Goal: Task Accomplishment & Management: Manage account settings

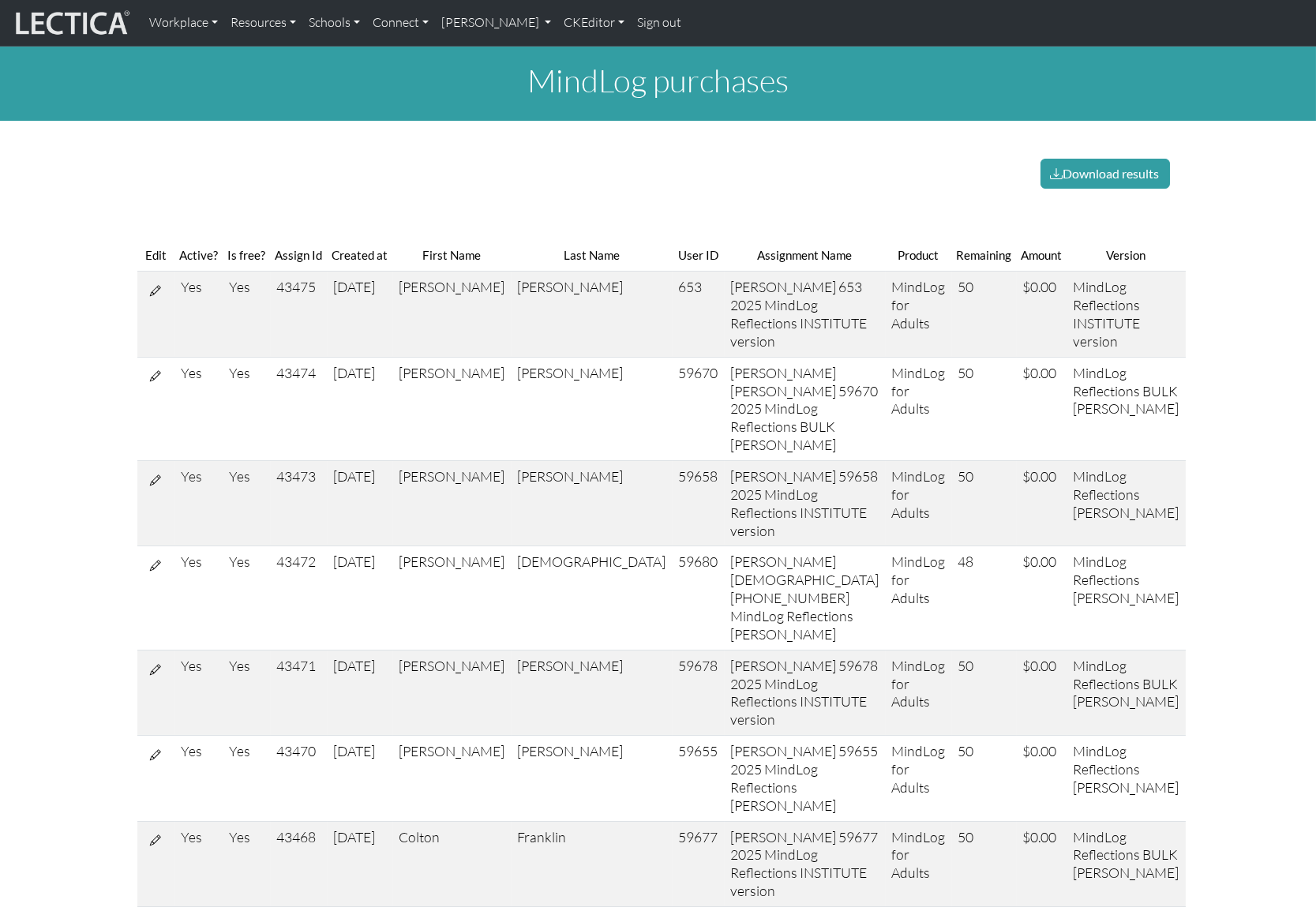
click at [631, 23] on link "Sign out" at bounding box center [659, 23] width 57 height 33
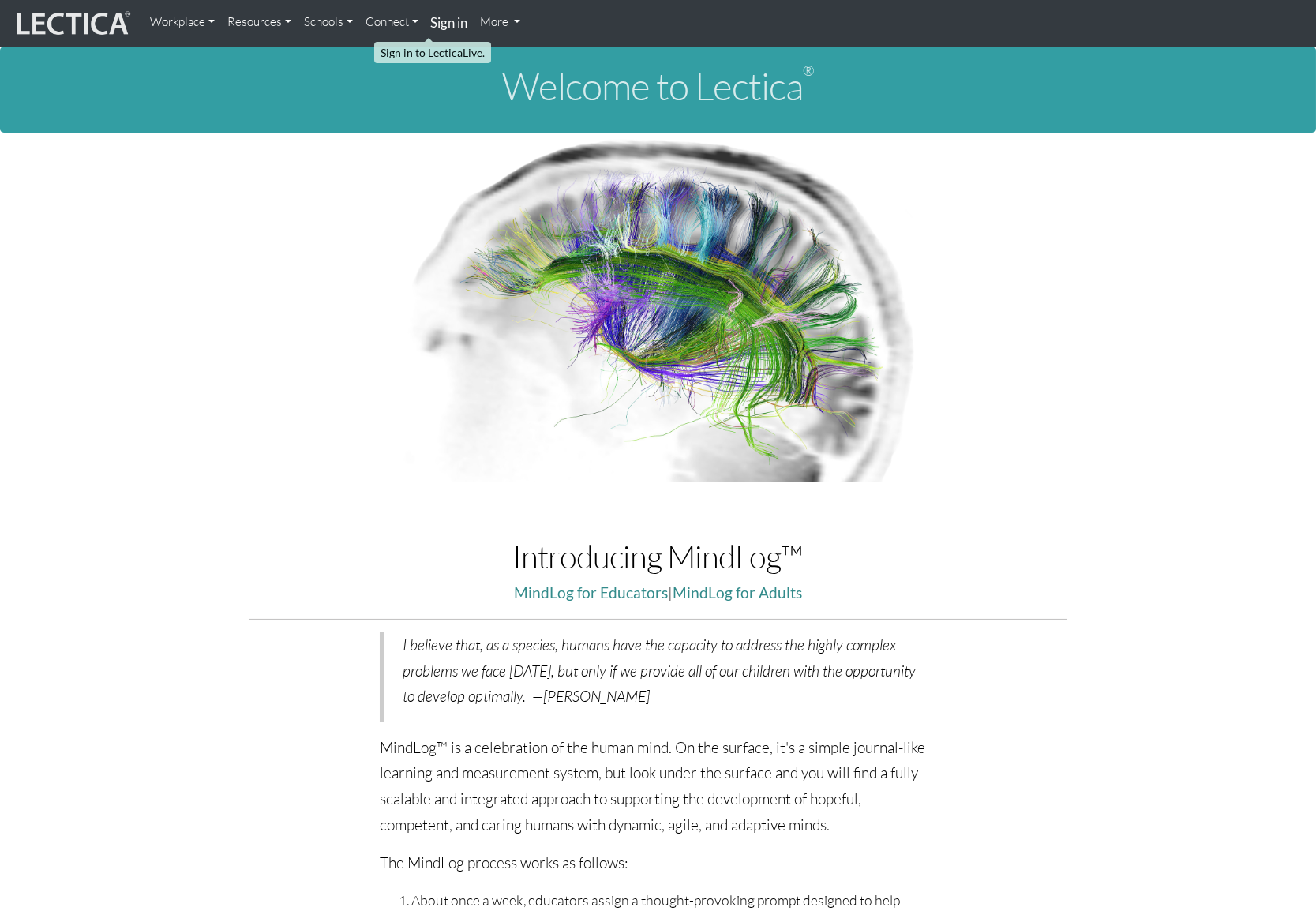
click at [431, 23] on strong "Sign in" at bounding box center [449, 22] width 37 height 17
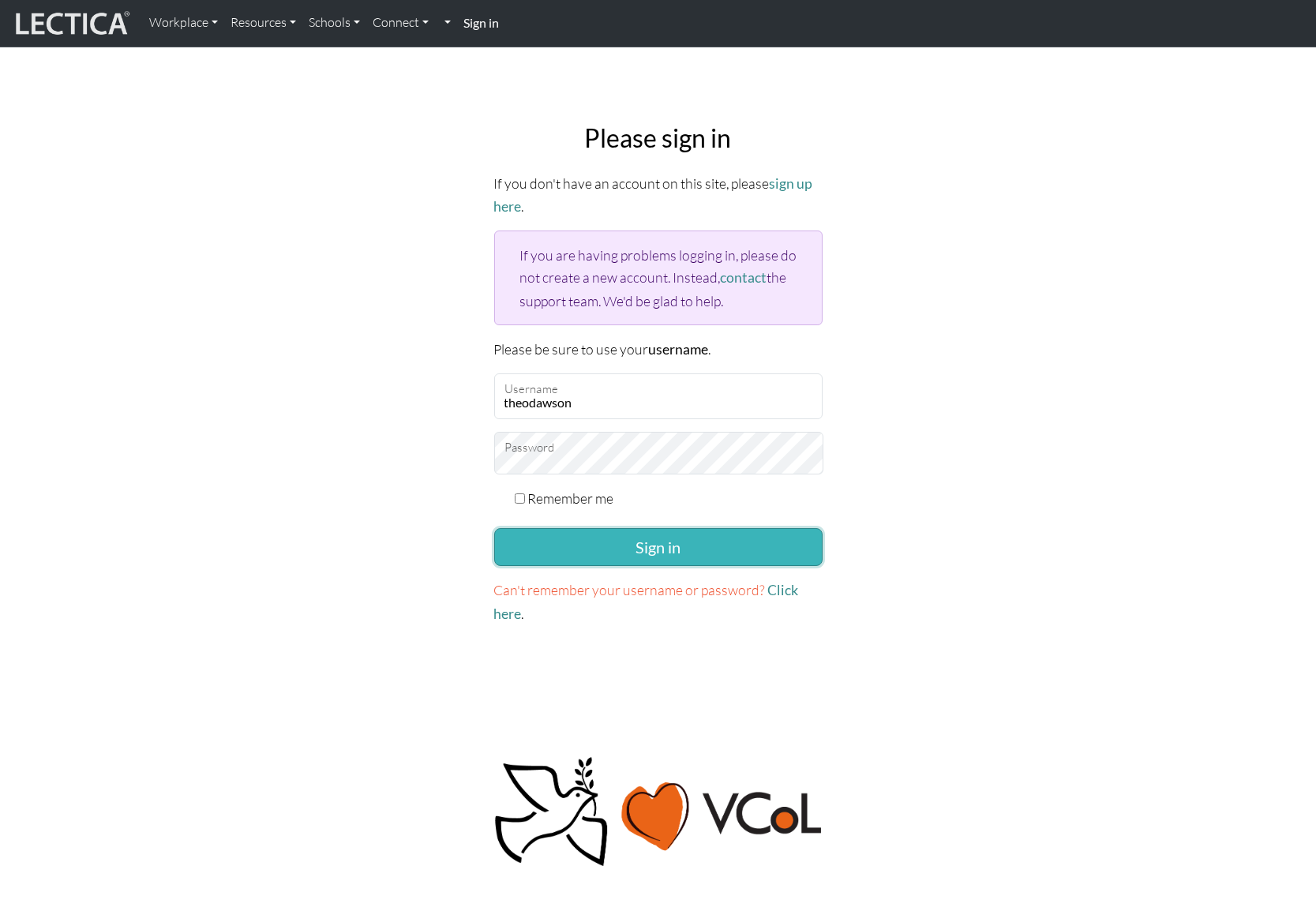
click at [614, 528] on button "Sign in" at bounding box center [658, 547] width 329 height 38
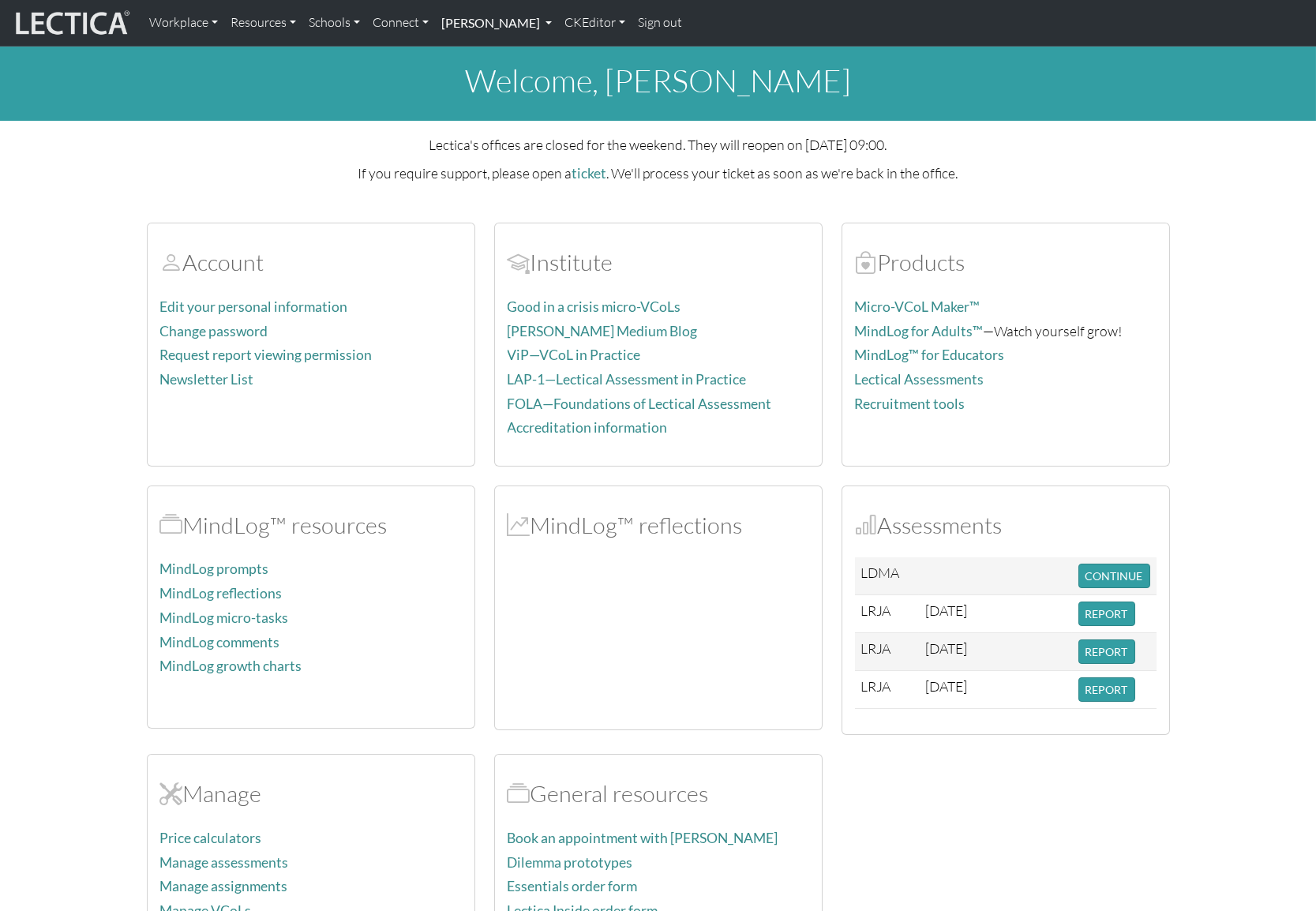
click at [463, 25] on link "Theo Dawson" at bounding box center [497, 23] width 123 height 33
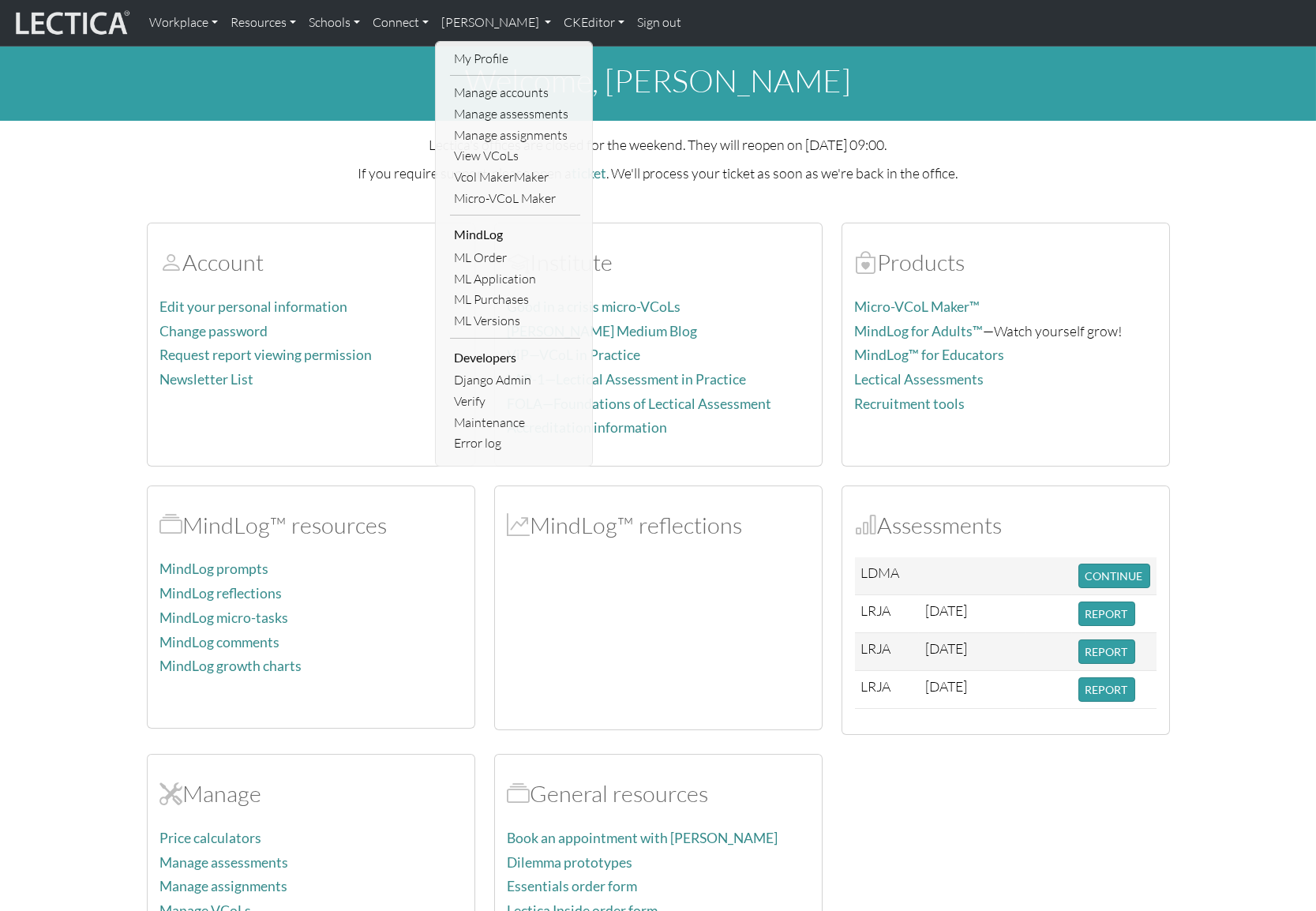
click at [356, 77] on h1 "welcome, Theo Dawson" at bounding box center [658, 80] width 1316 height 38
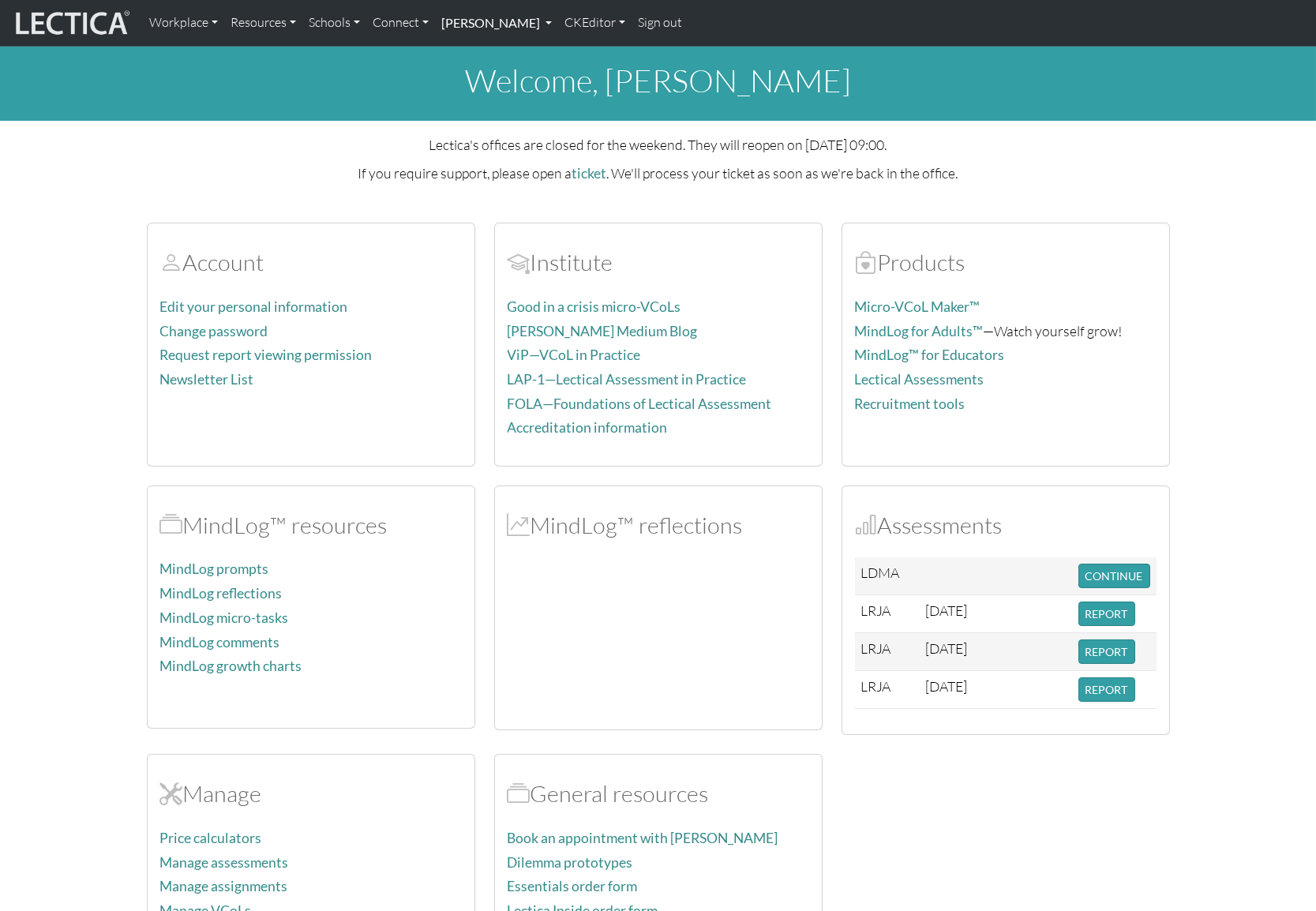
click at [452, 23] on link "[PERSON_NAME]" at bounding box center [497, 23] width 123 height 33
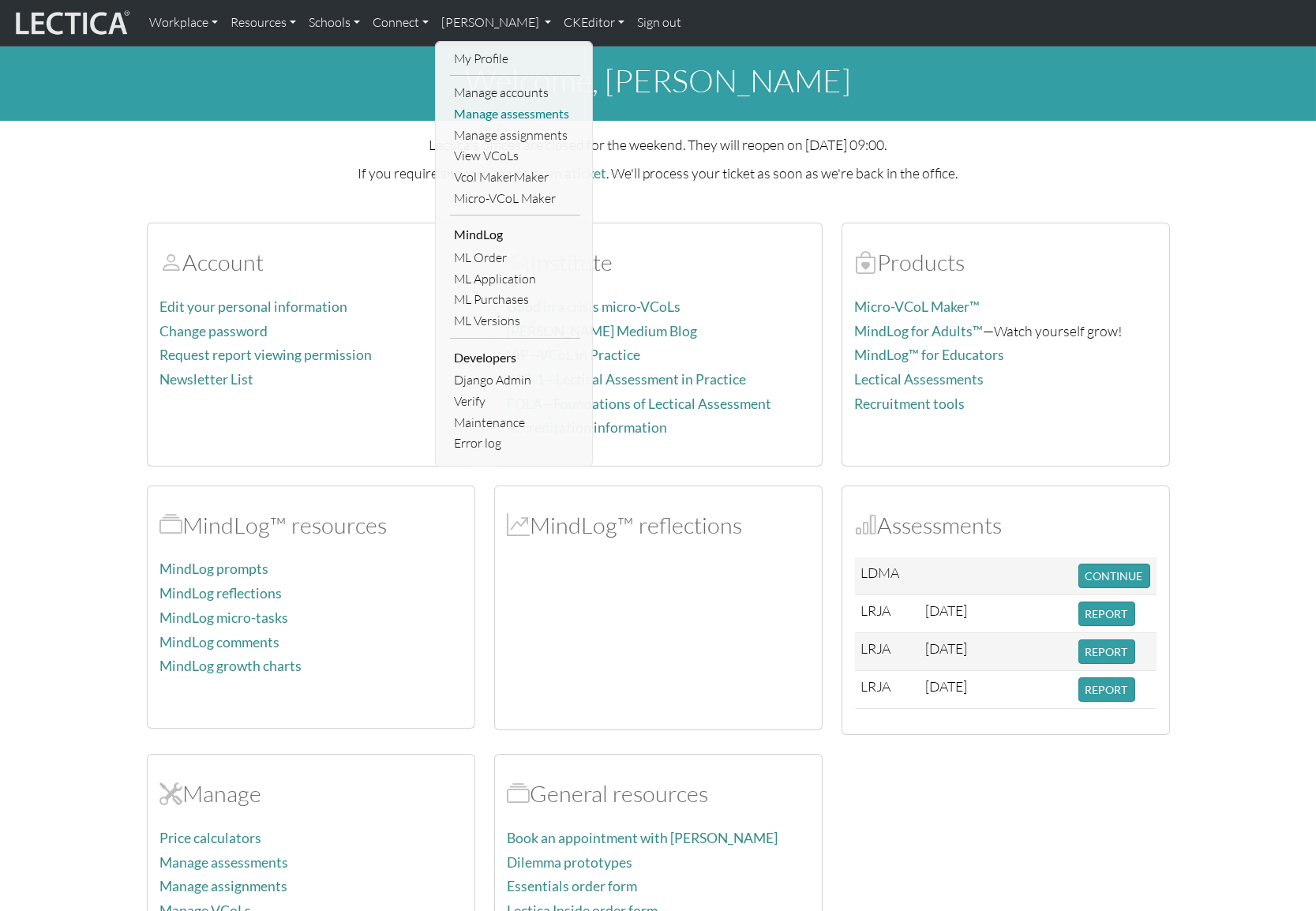
click at [466, 111] on link "Manage assessments" at bounding box center [515, 114] width 130 height 21
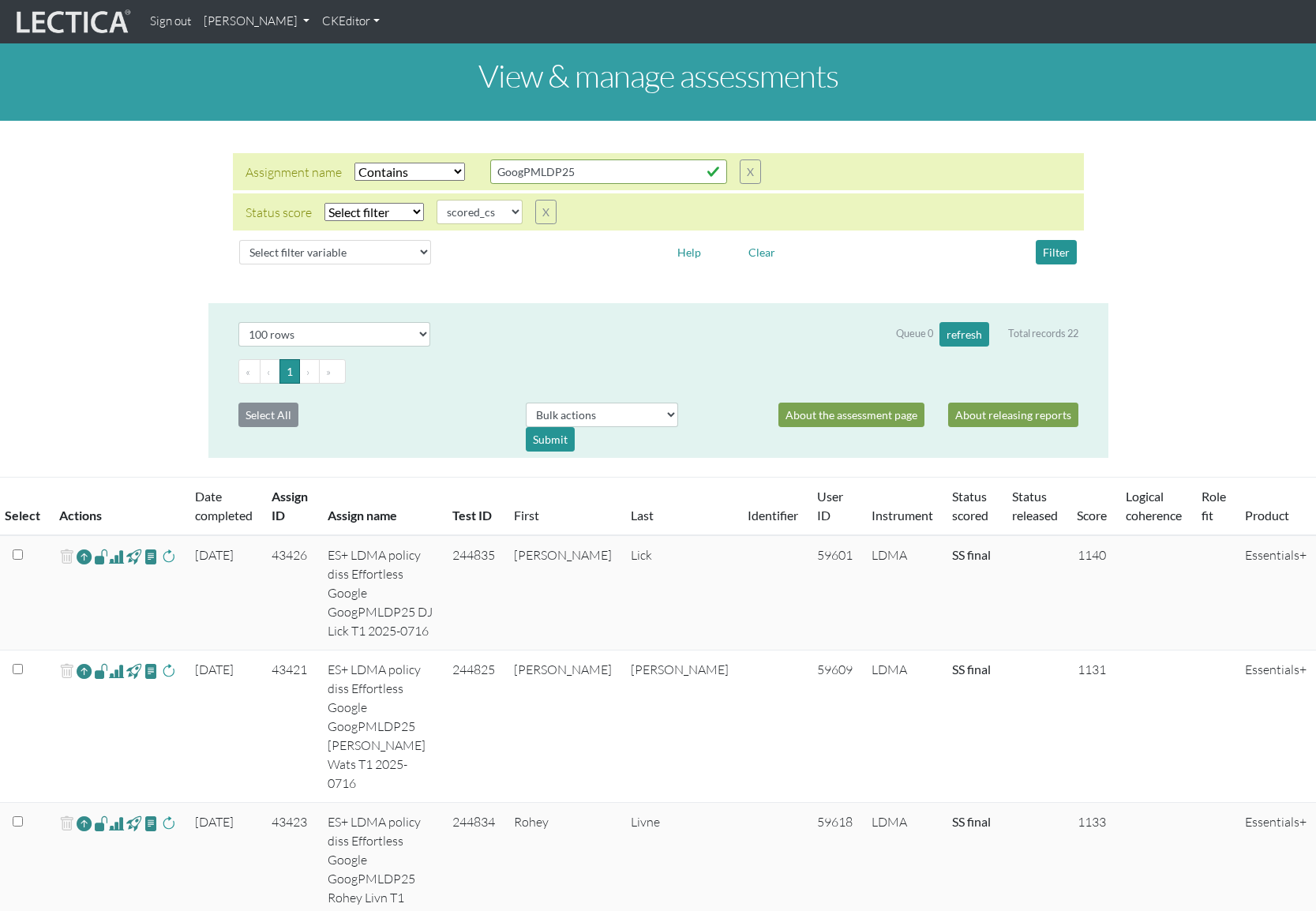
select select "icontains"
select select
select select "scored_cs"
select select "100"
click at [279, 477] on th "Assign ID" at bounding box center [289, 507] width 55 height 58
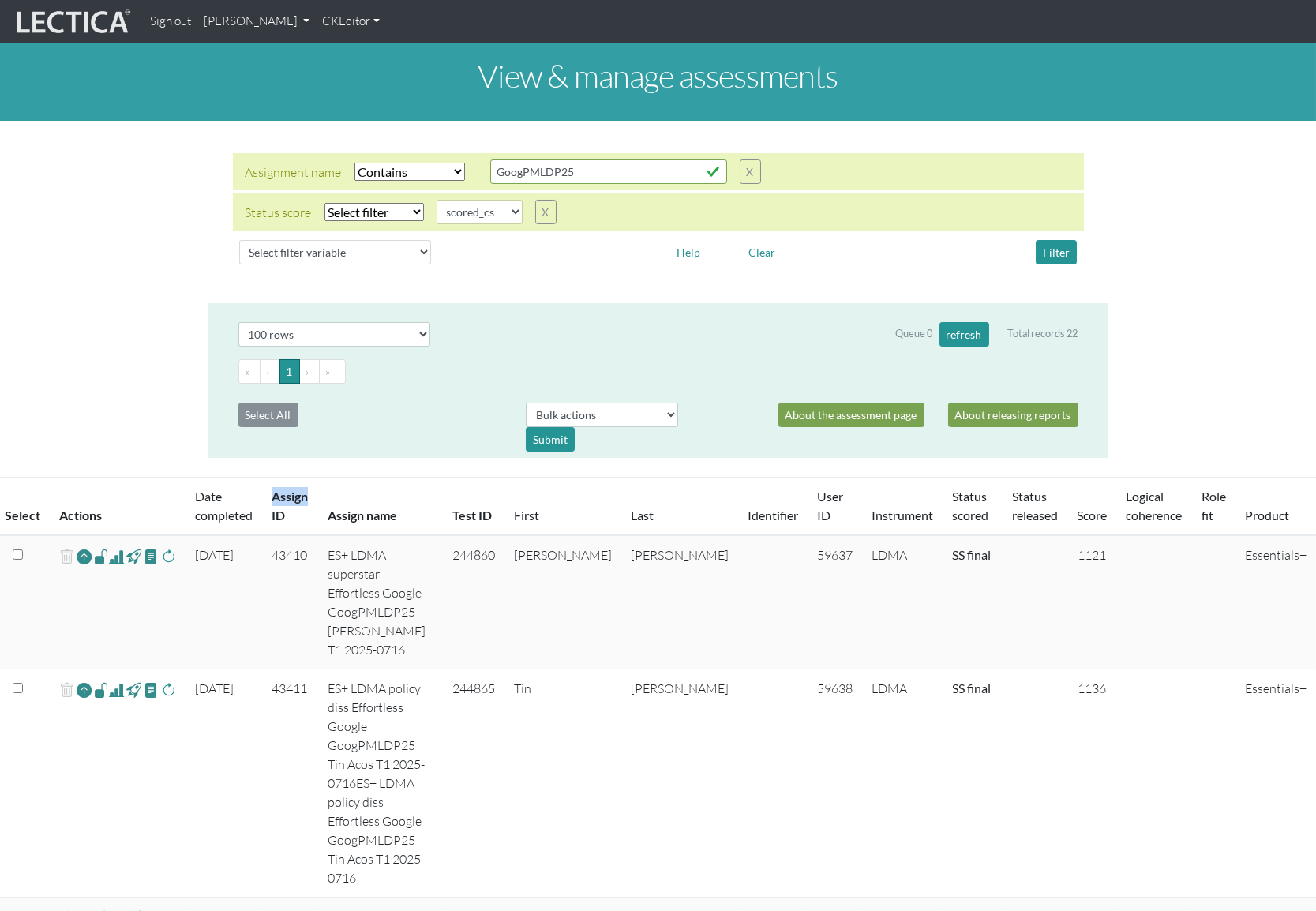
click at [279, 477] on th "Assign ID" at bounding box center [289, 507] width 55 height 58
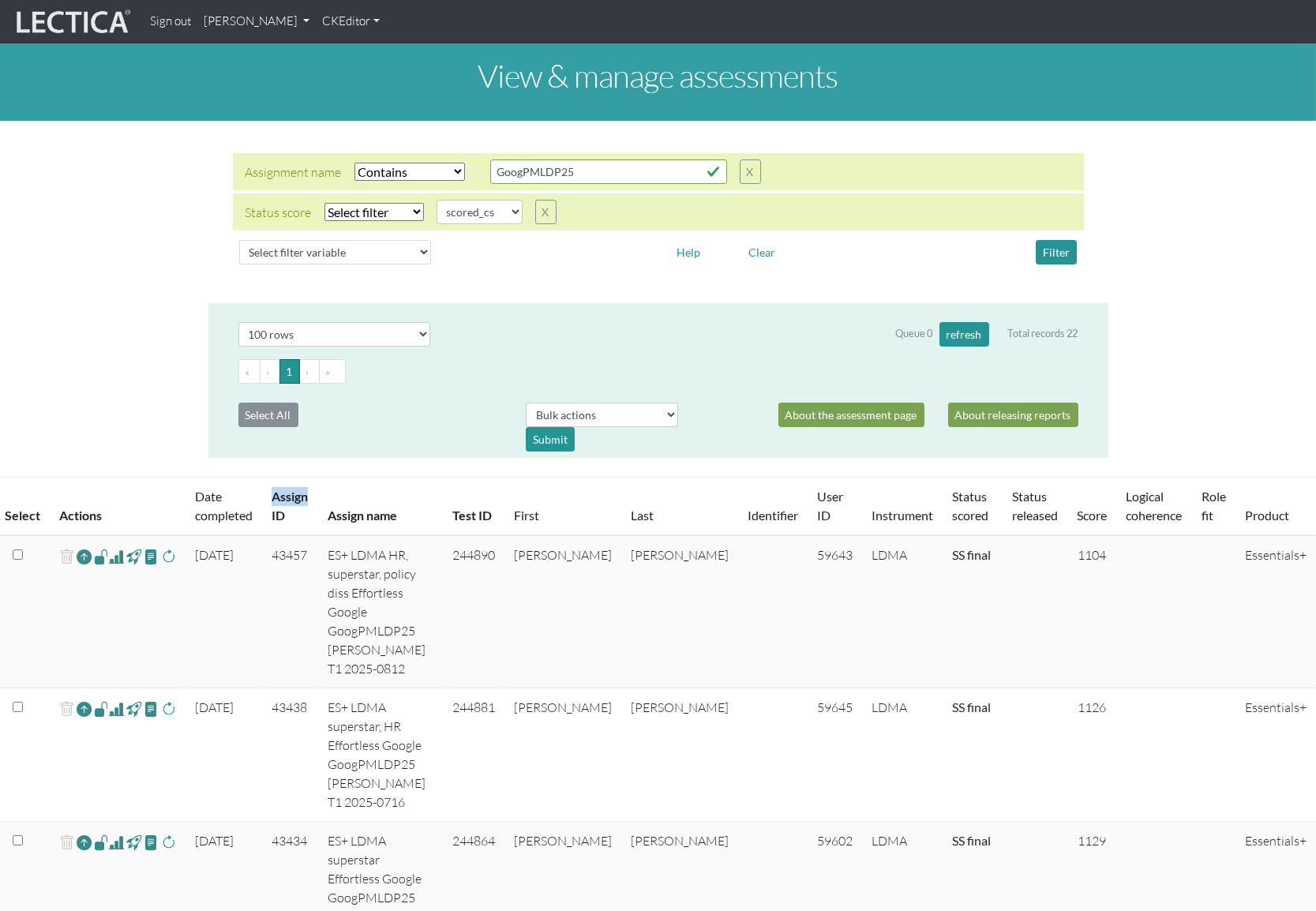
select select
click option "Select filter" at bounding box center [0, 0] width 0 height 0
click at [1054, 240] on button "Filter" at bounding box center [1056, 252] width 41 height 25
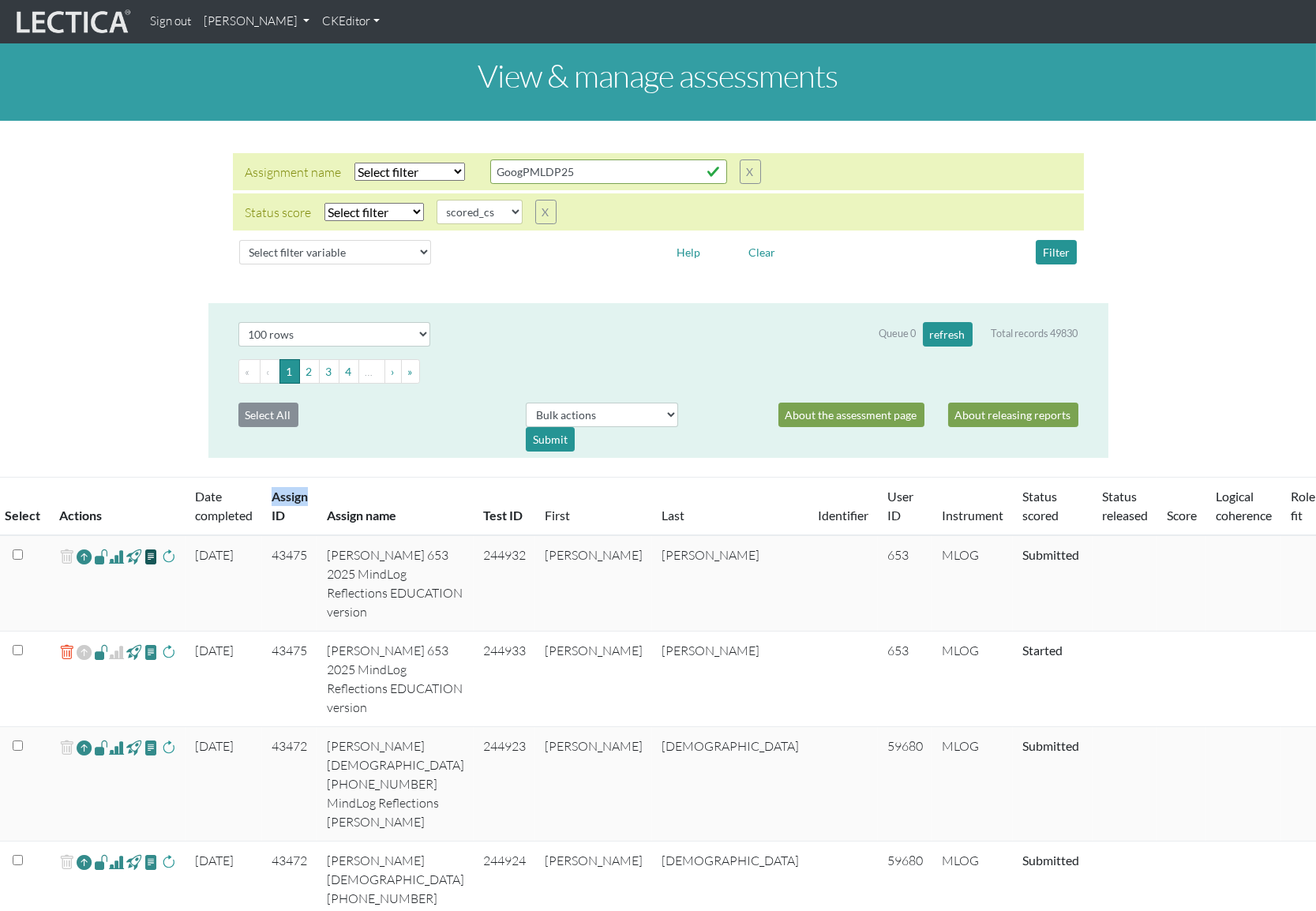
click at [143, 547] on span at bounding box center [150, 556] width 15 height 18
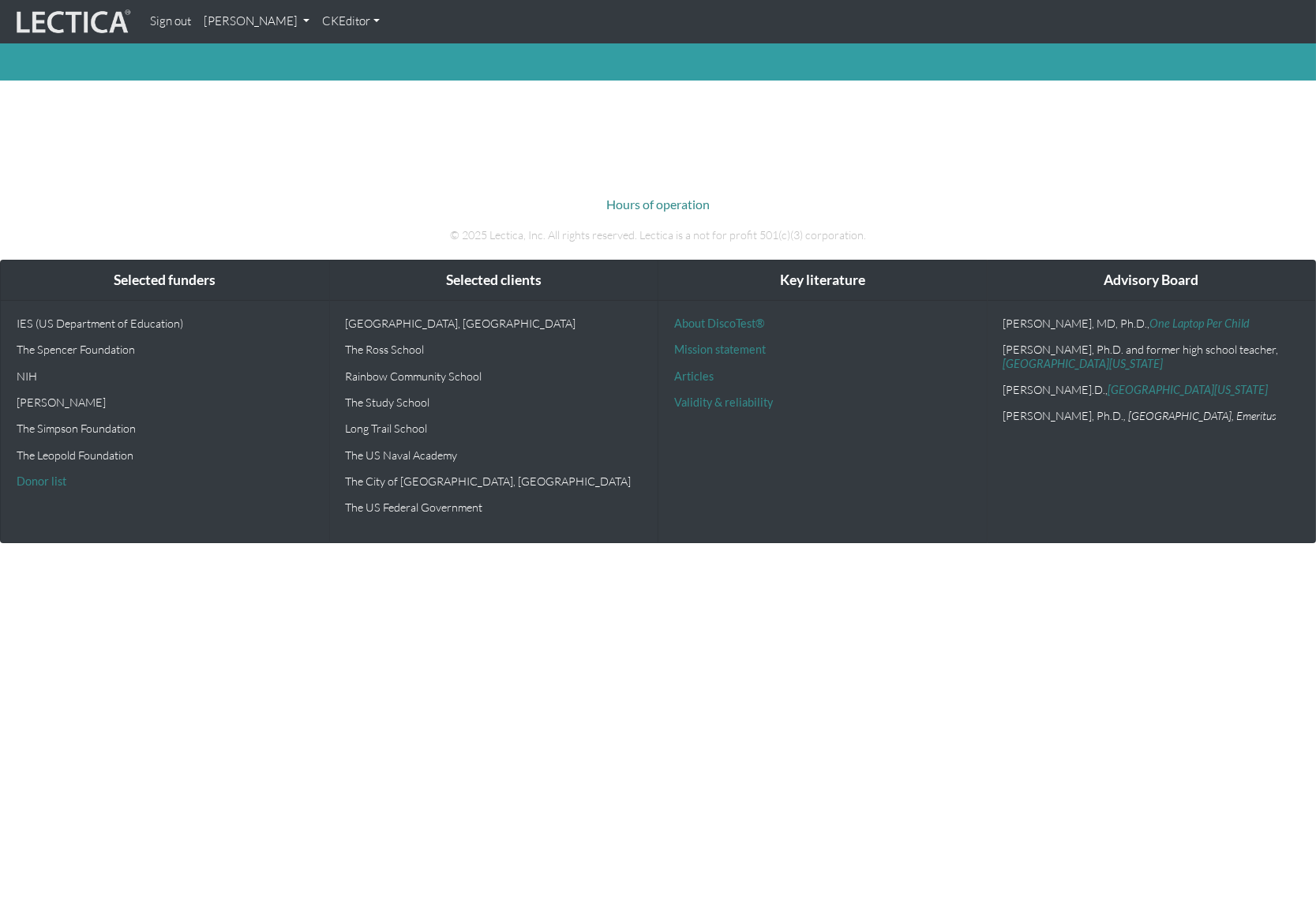
click at [223, 23] on link "[PERSON_NAME]" at bounding box center [256, 21] width 119 height 31
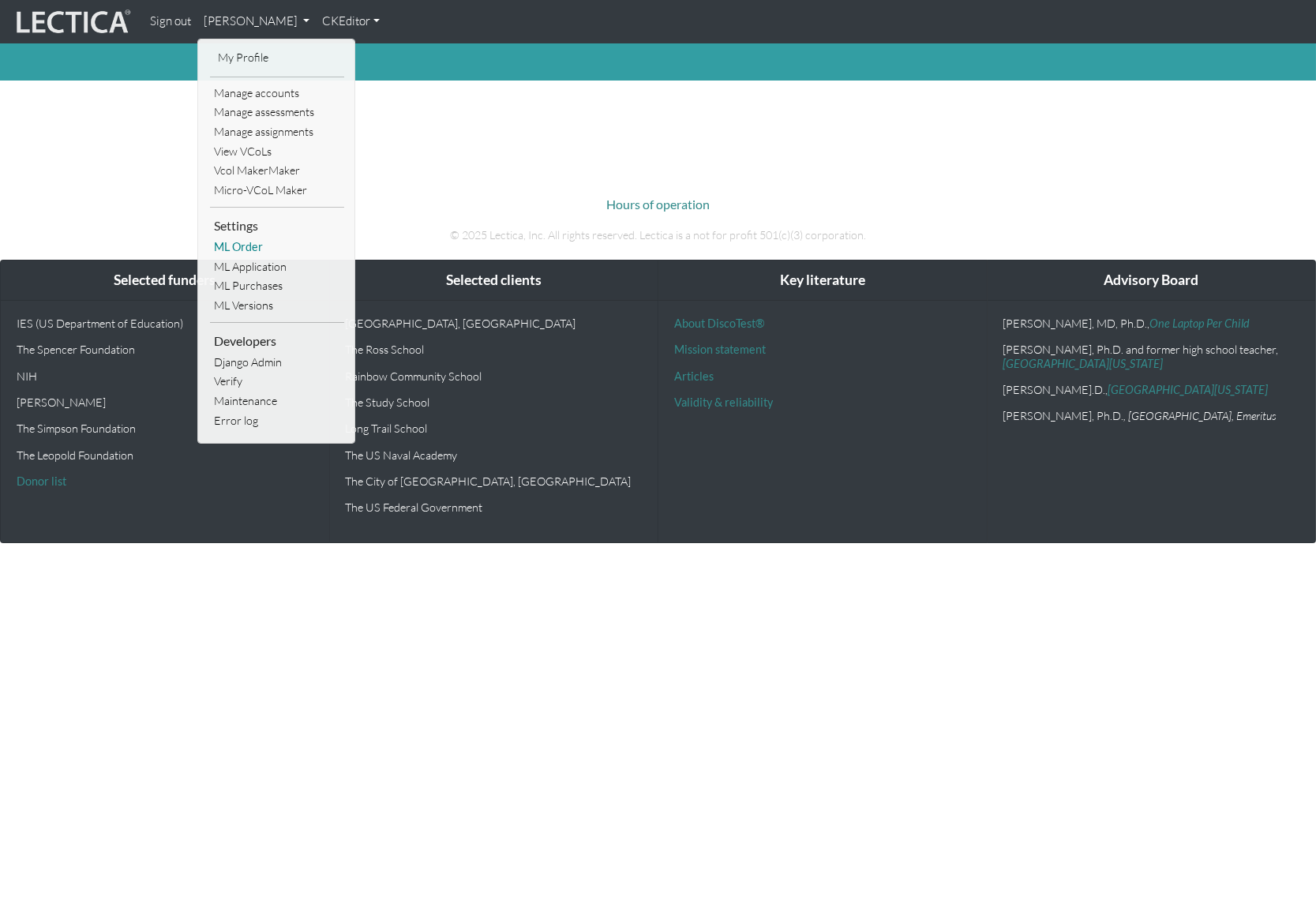
click at [248, 237] on link "ML Order" at bounding box center [277, 247] width 135 height 19
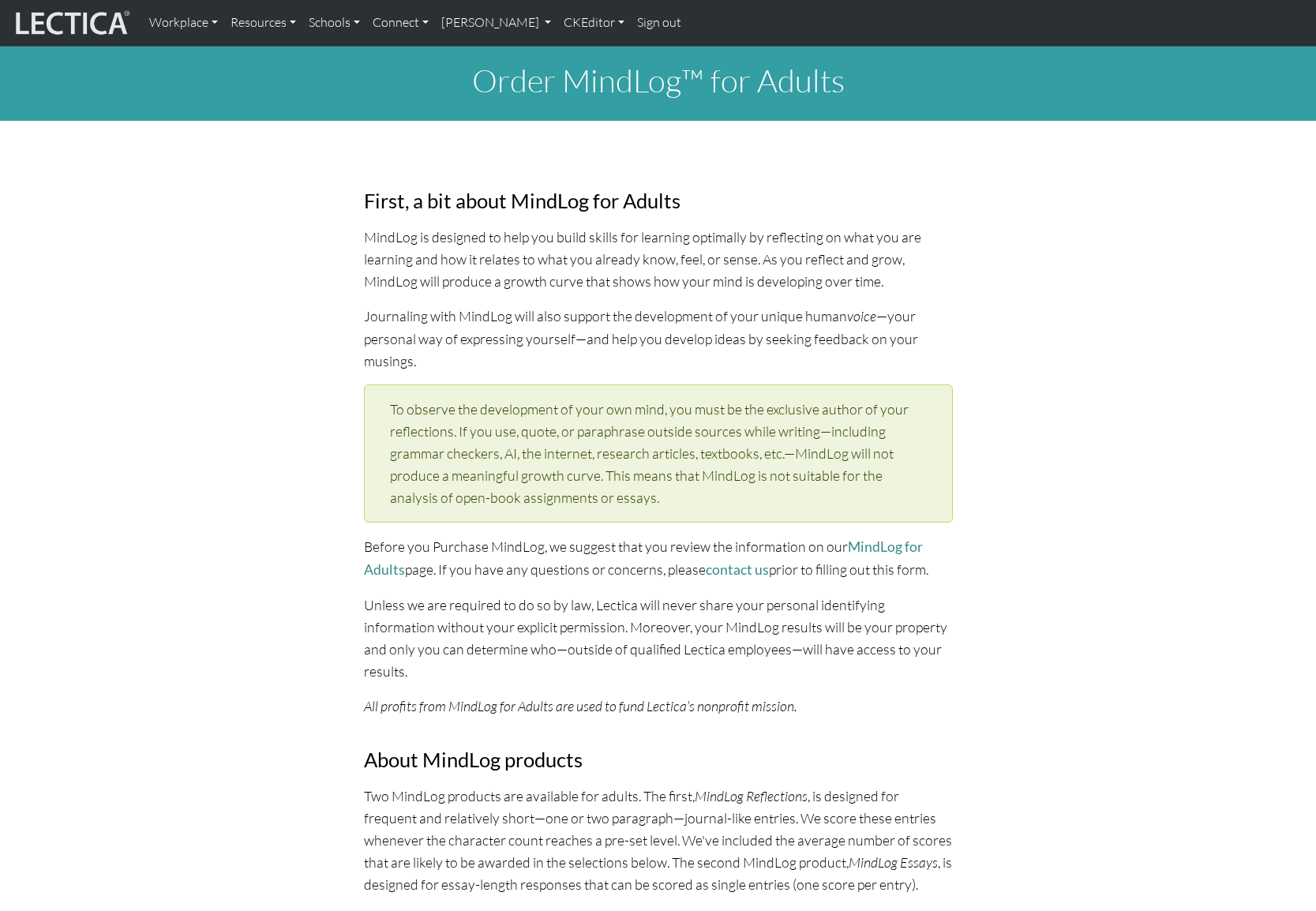
select select "1952"
click at [243, 24] on link "Resources" at bounding box center [263, 23] width 78 height 33
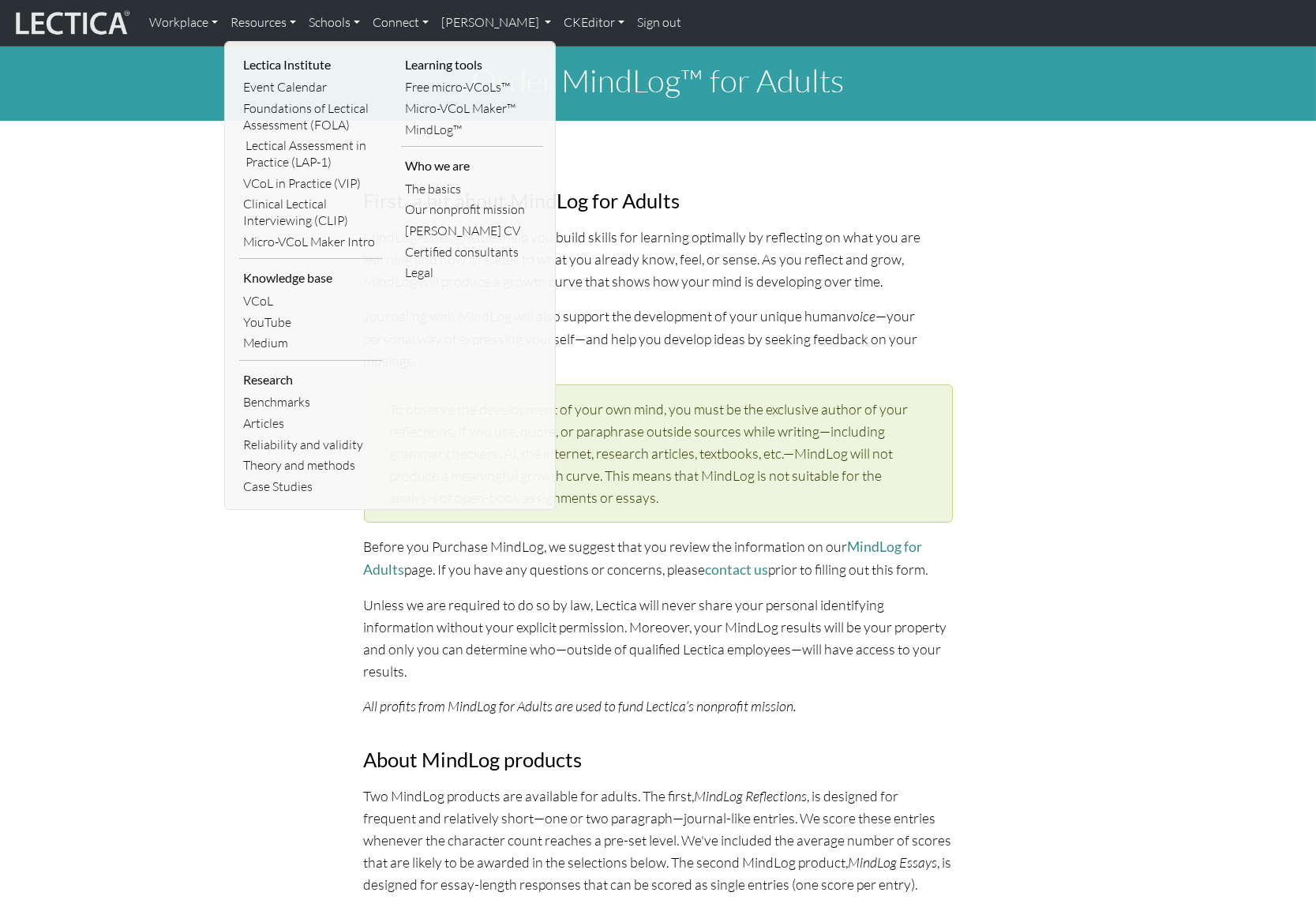
drag, startPoint x: 129, startPoint y: 209, endPoint x: 306, endPoint y: 79, distance: 219.6
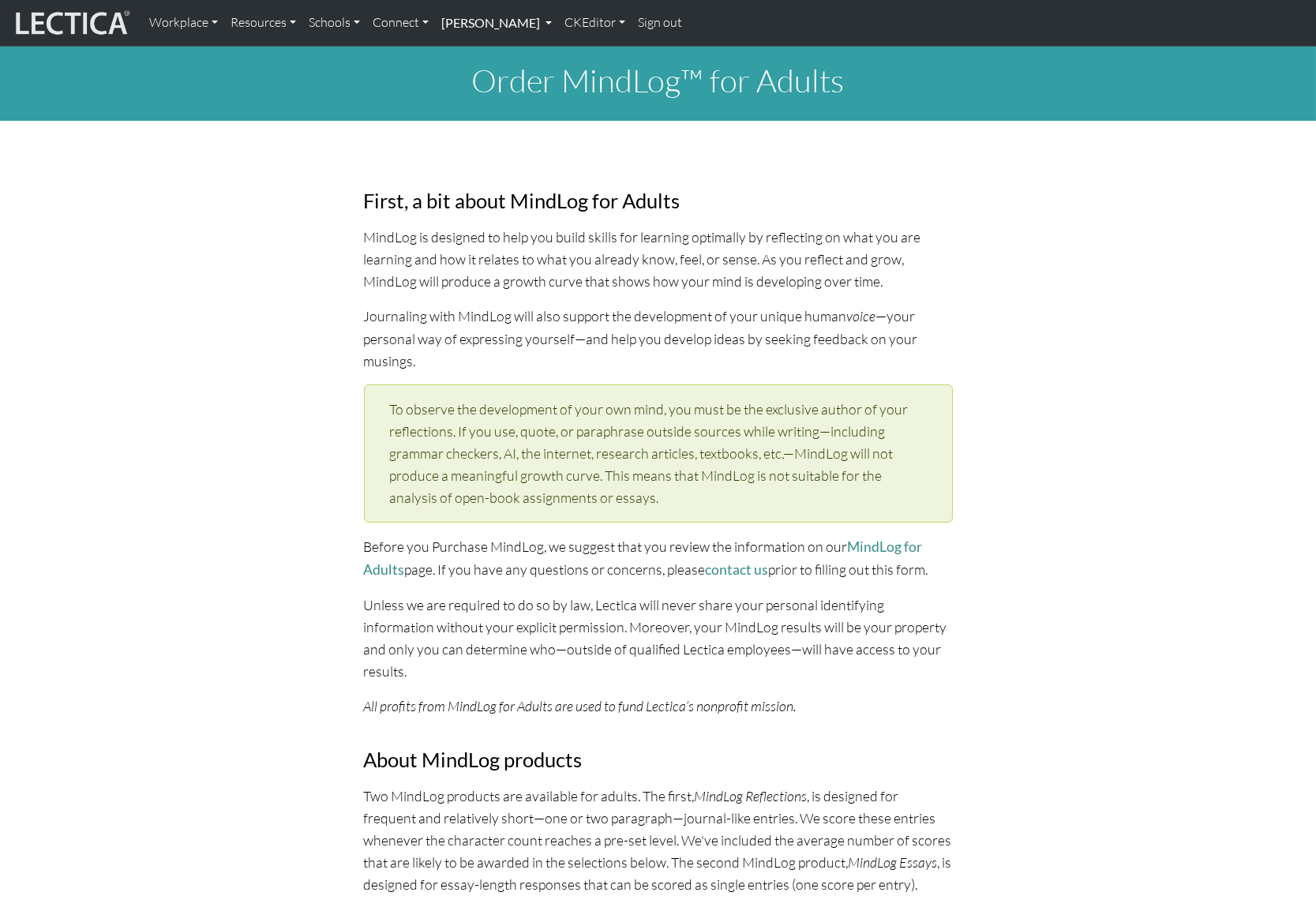
click at [475, 22] on link "[PERSON_NAME]" at bounding box center [497, 23] width 123 height 33
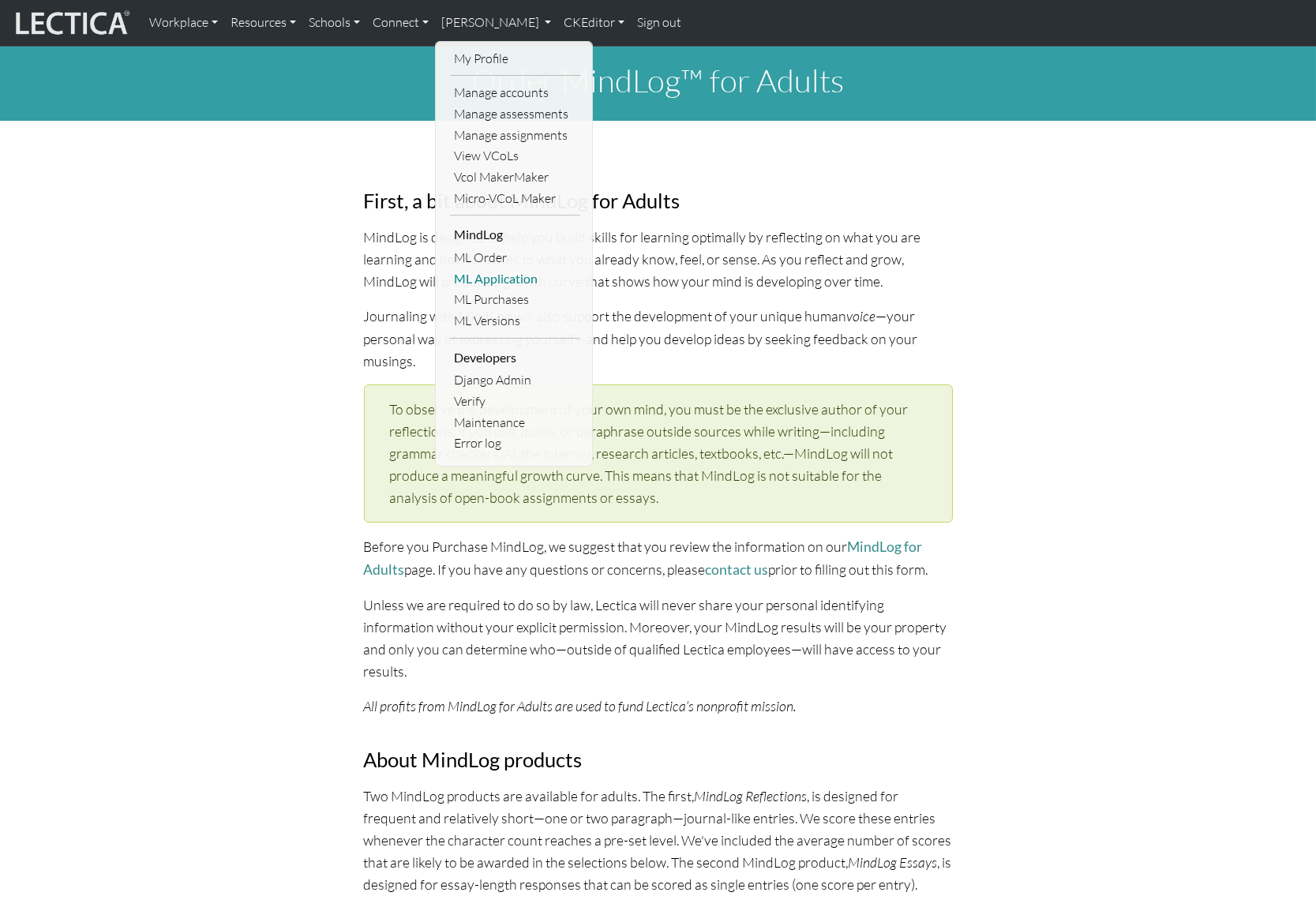
click at [482, 268] on link "ML Application" at bounding box center [515, 279] width 130 height 21
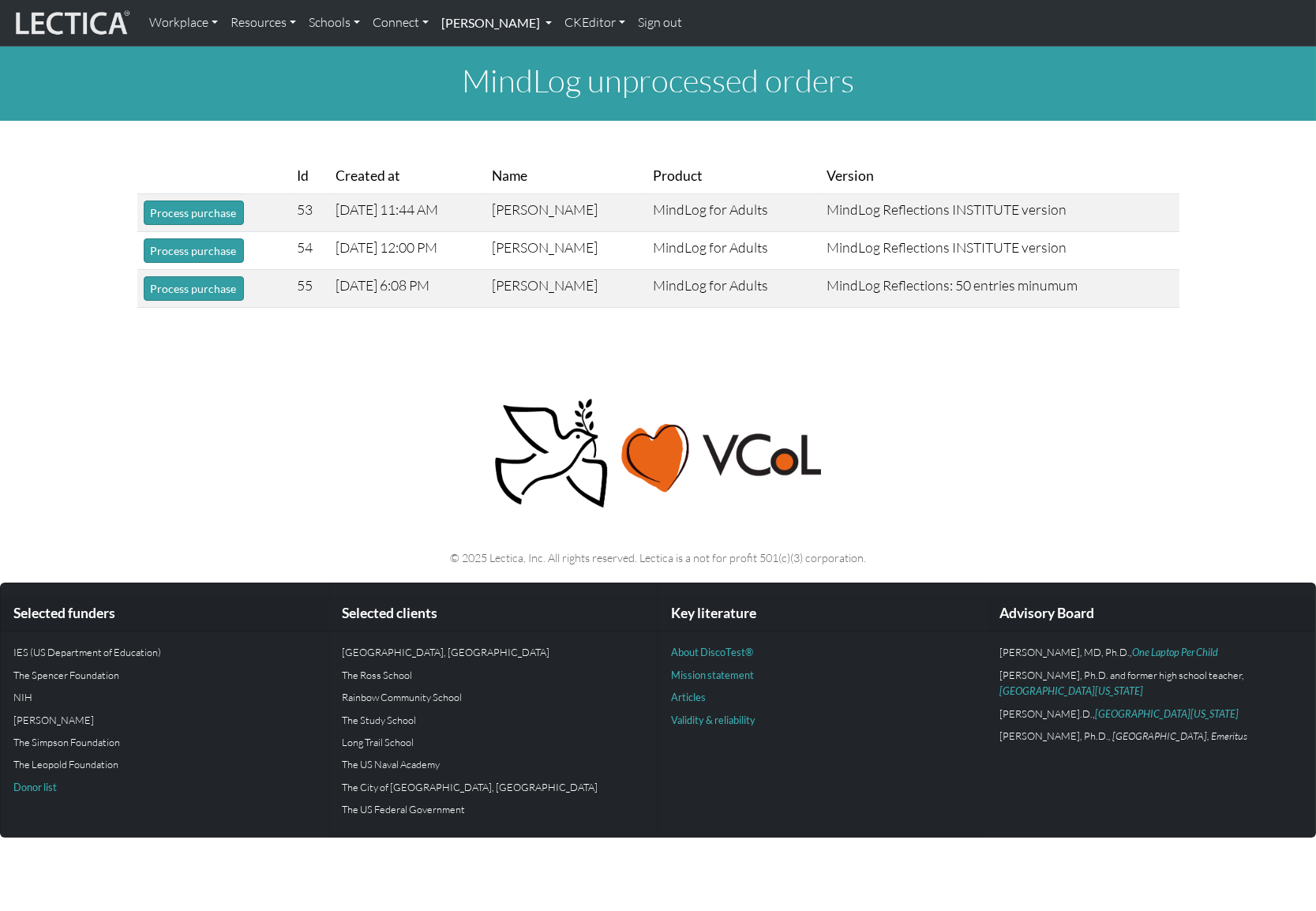
click at [450, 20] on link "[PERSON_NAME]" at bounding box center [497, 23] width 123 height 33
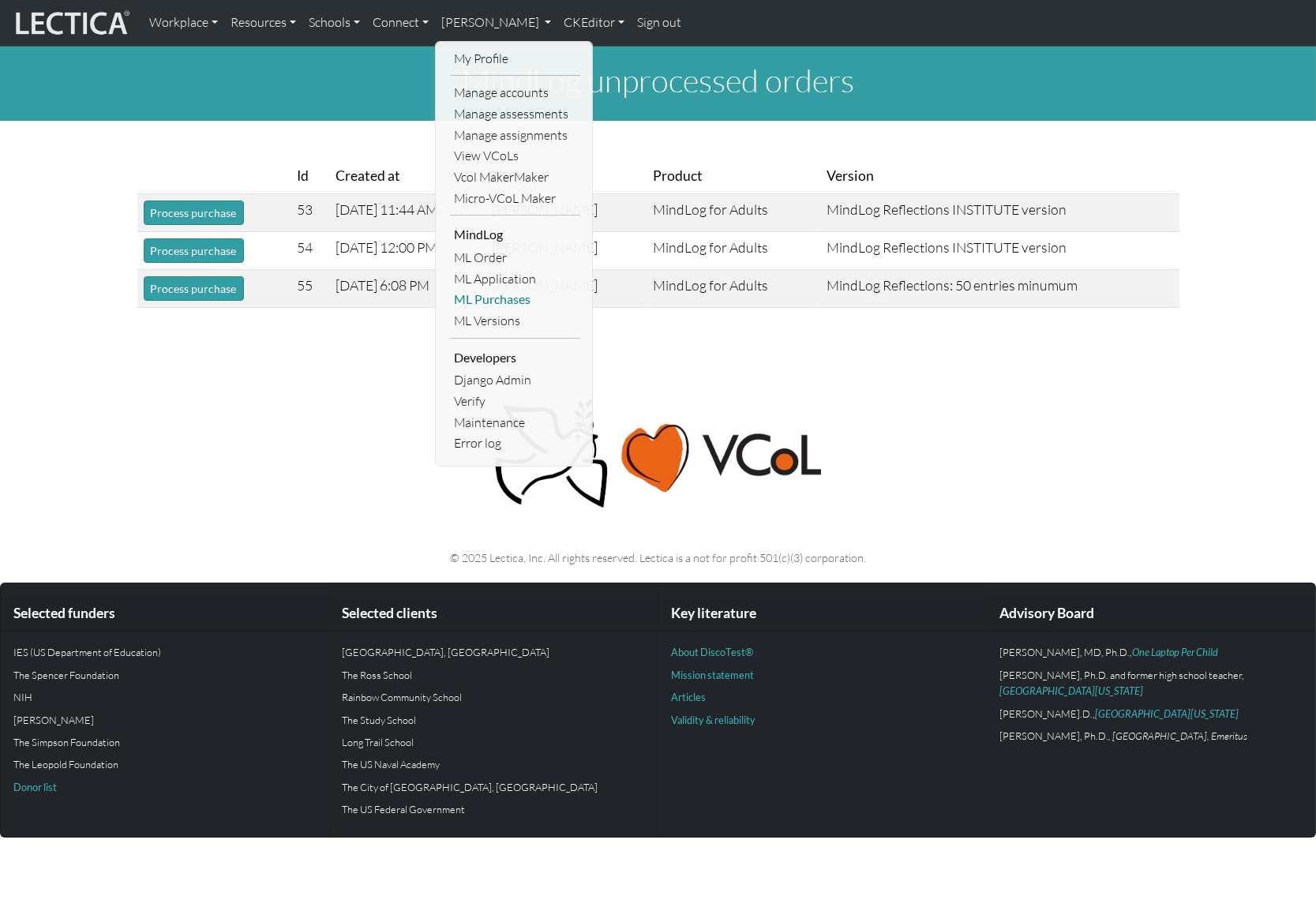
click at [476, 289] on link "ML Purchases" at bounding box center [515, 300] width 130 height 21
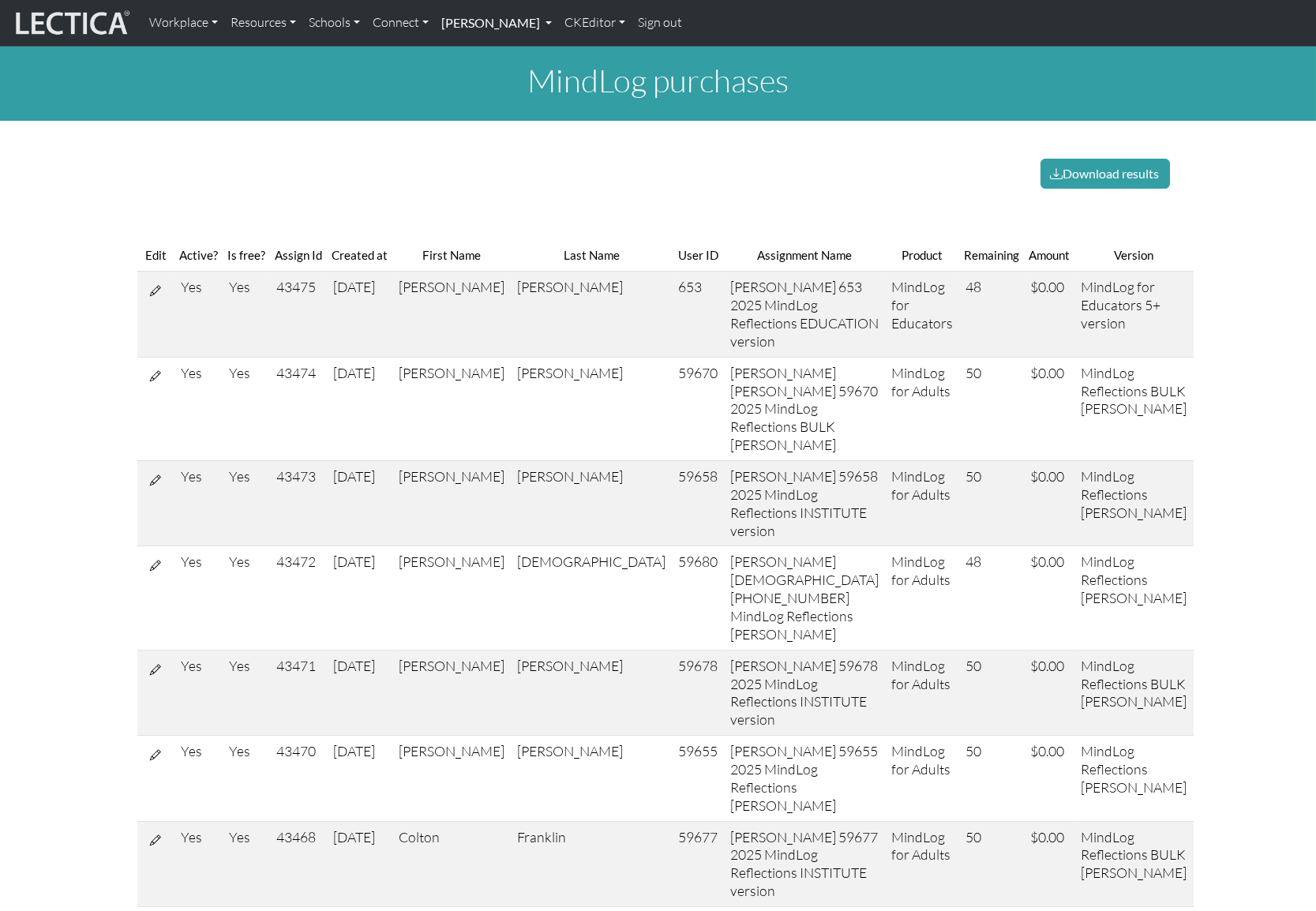
click at [450, 19] on link "[PERSON_NAME]" at bounding box center [497, 23] width 123 height 33
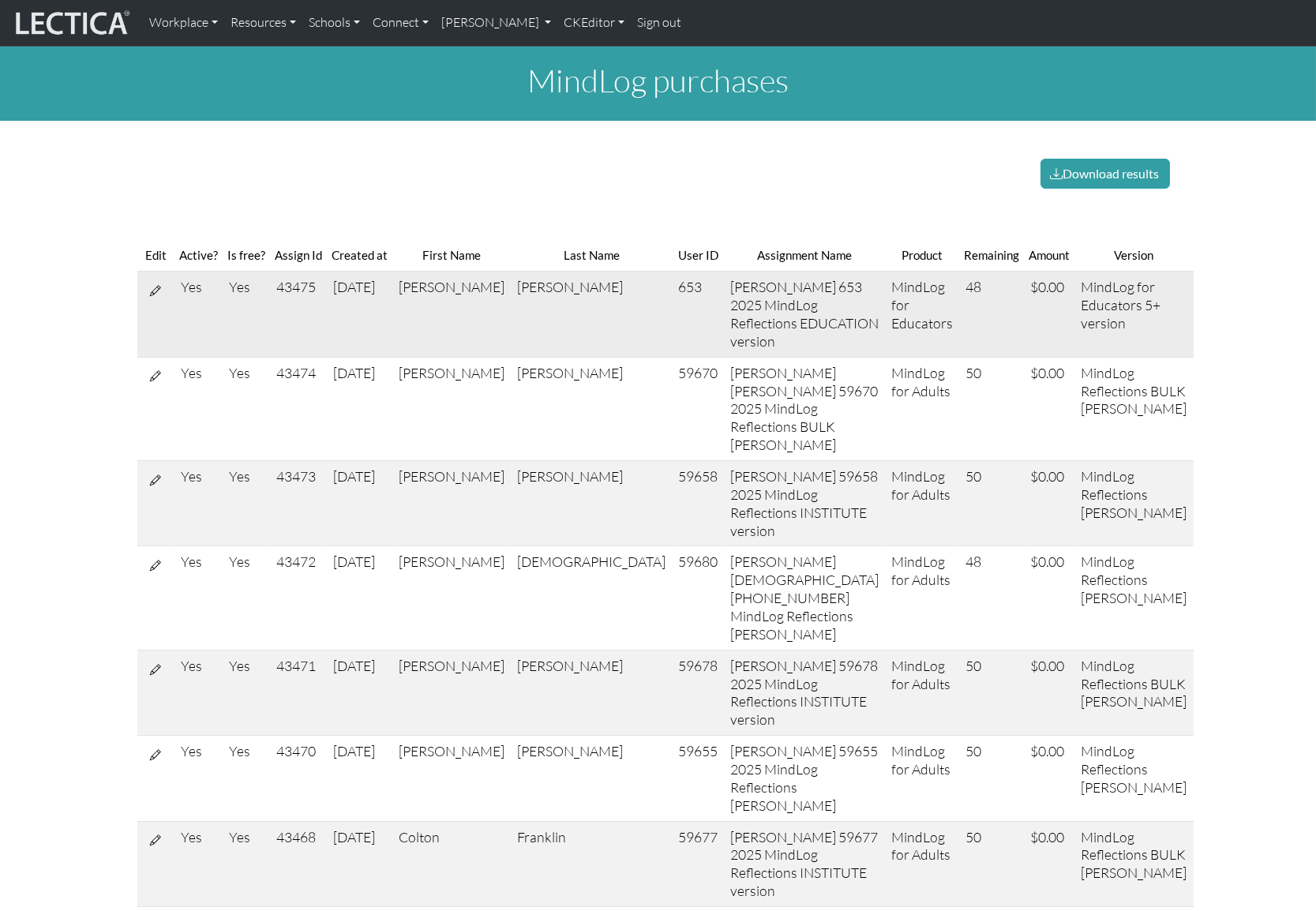
click at [286, 272] on td "43475" at bounding box center [299, 314] width 57 height 85
copy td "43475"
